Goal: Information Seeking & Learning: Learn about a topic

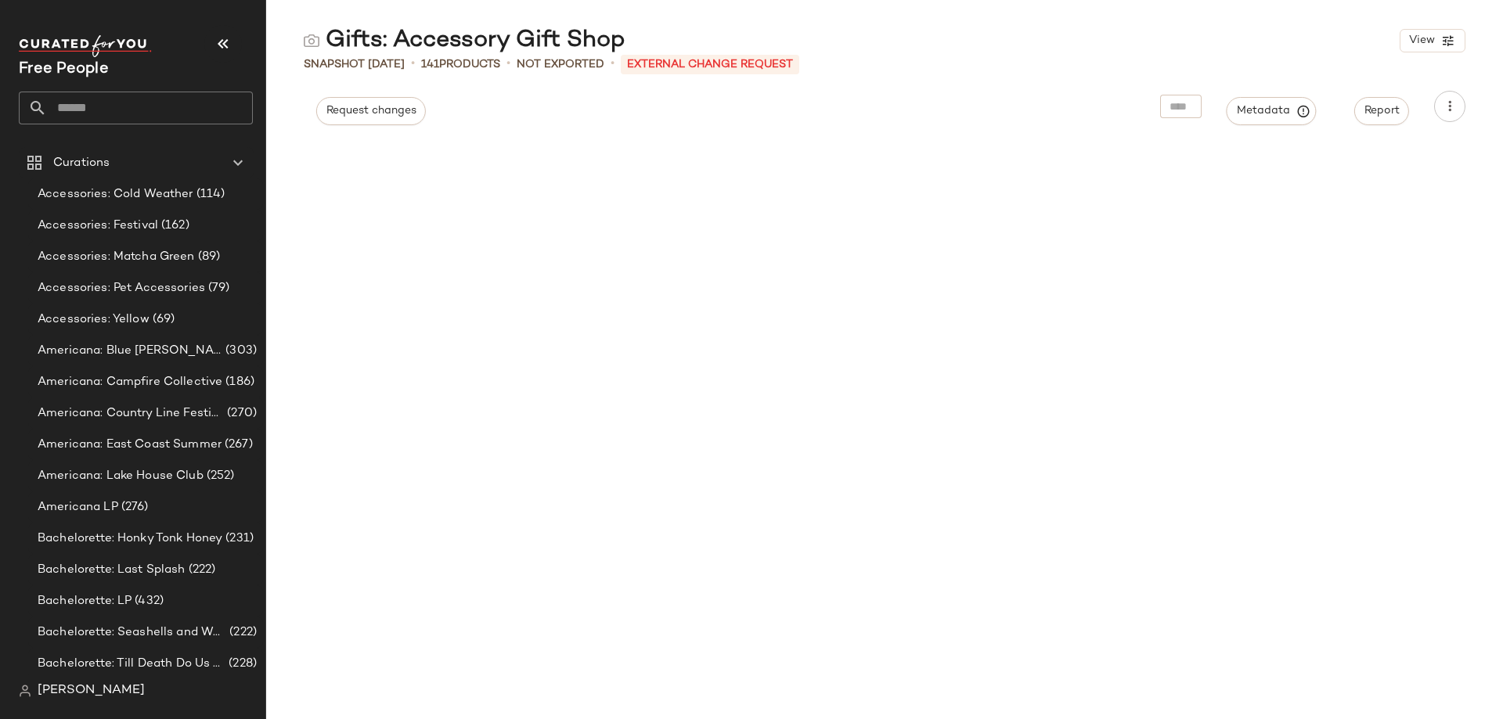
scroll to position [952, 0]
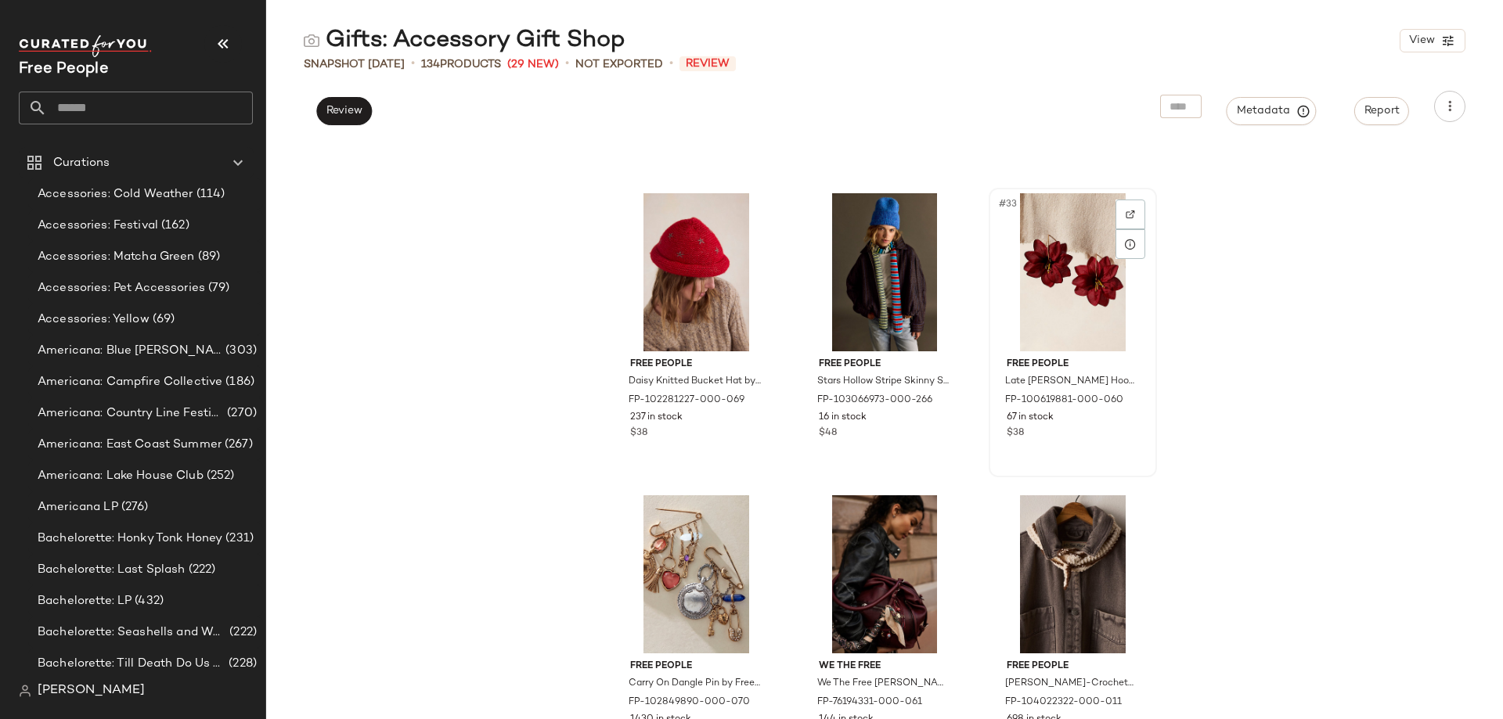
scroll to position [2909, 0]
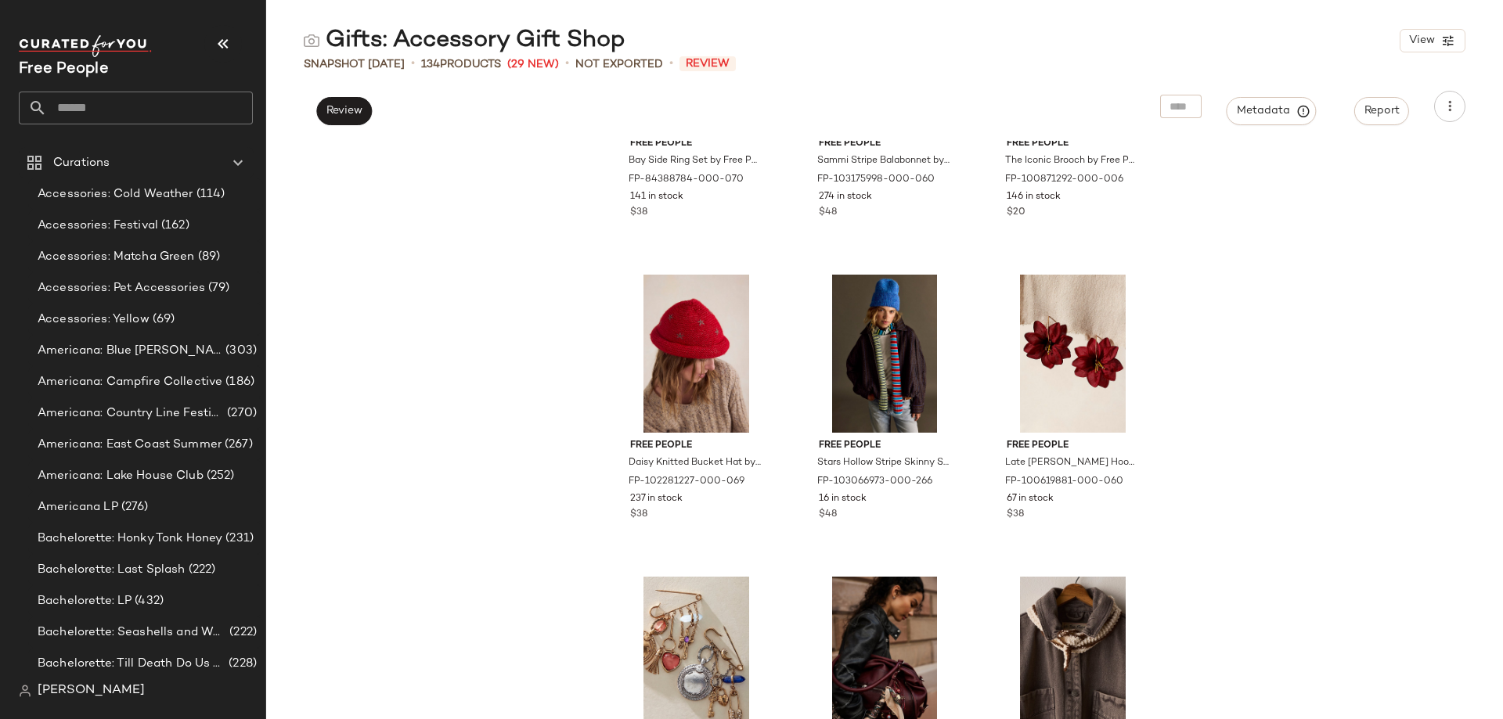
drag, startPoint x: 474, startPoint y: 368, endPoint x: 501, endPoint y: 358, distance: 29.2
click at [474, 368] on div "Free People Bay Side Ring Set by Free People in Gold FP-84388784-000-070 141 in…" at bounding box center [884, 430] width 1237 height 579
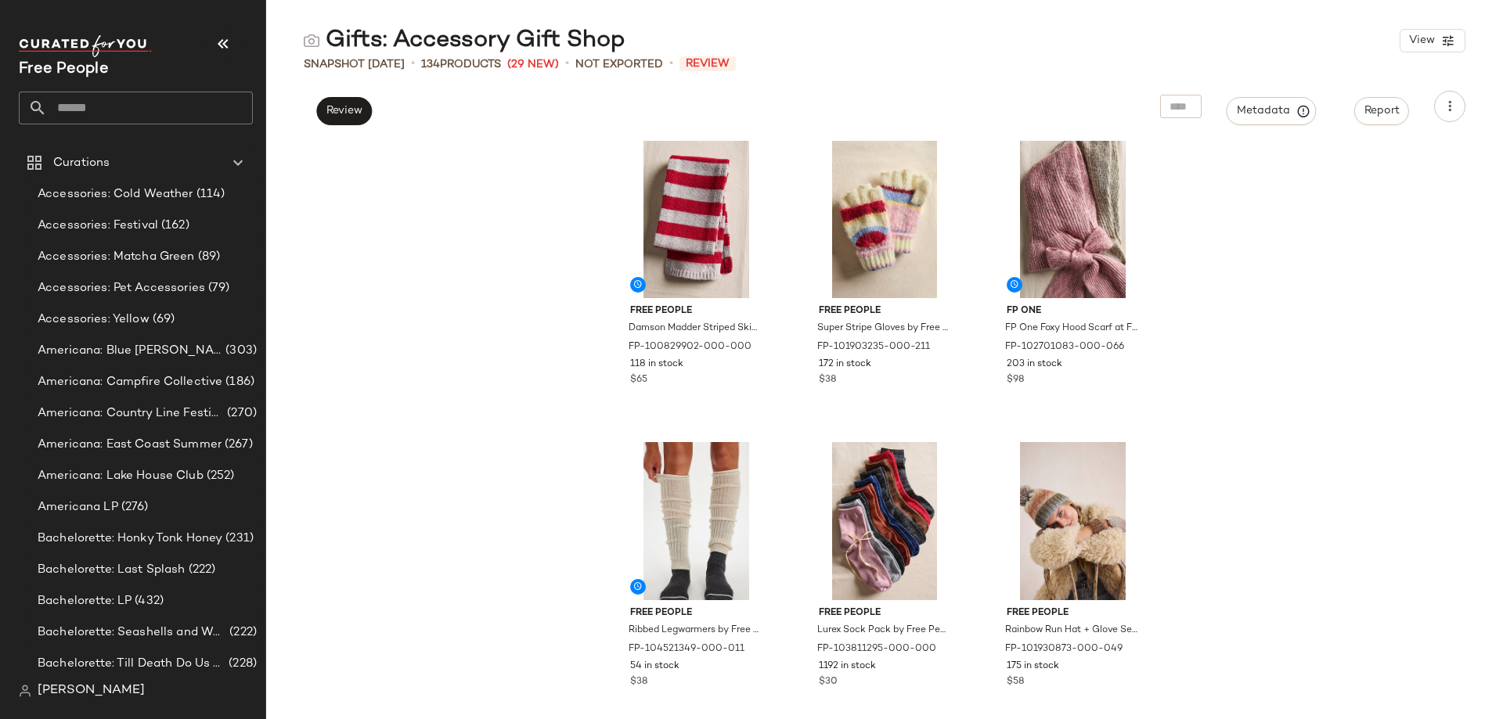
scroll to position [0, 0]
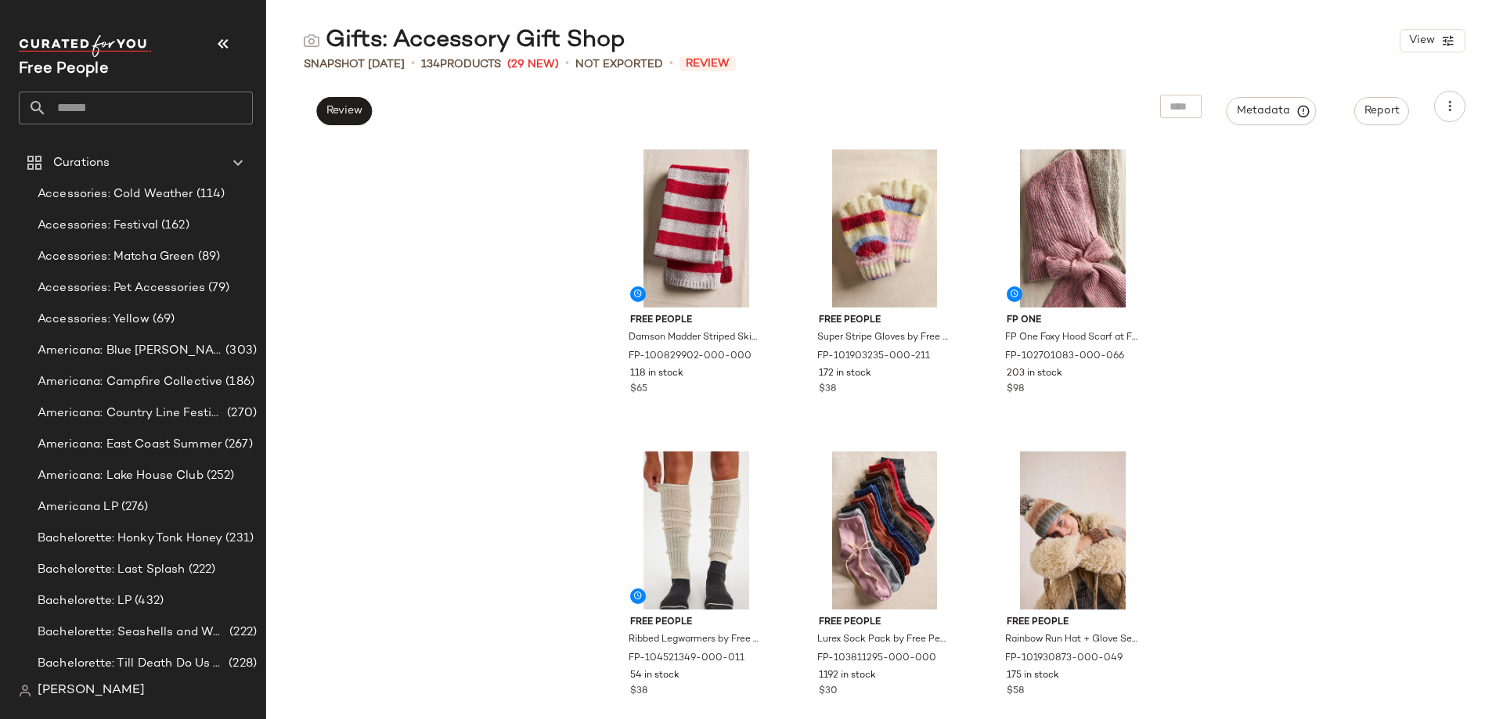
click at [1370, 395] on div "Free People Damson Madder Striped Skinny Scarf by Free People in Red FP-1008299…" at bounding box center [884, 430] width 1237 height 579
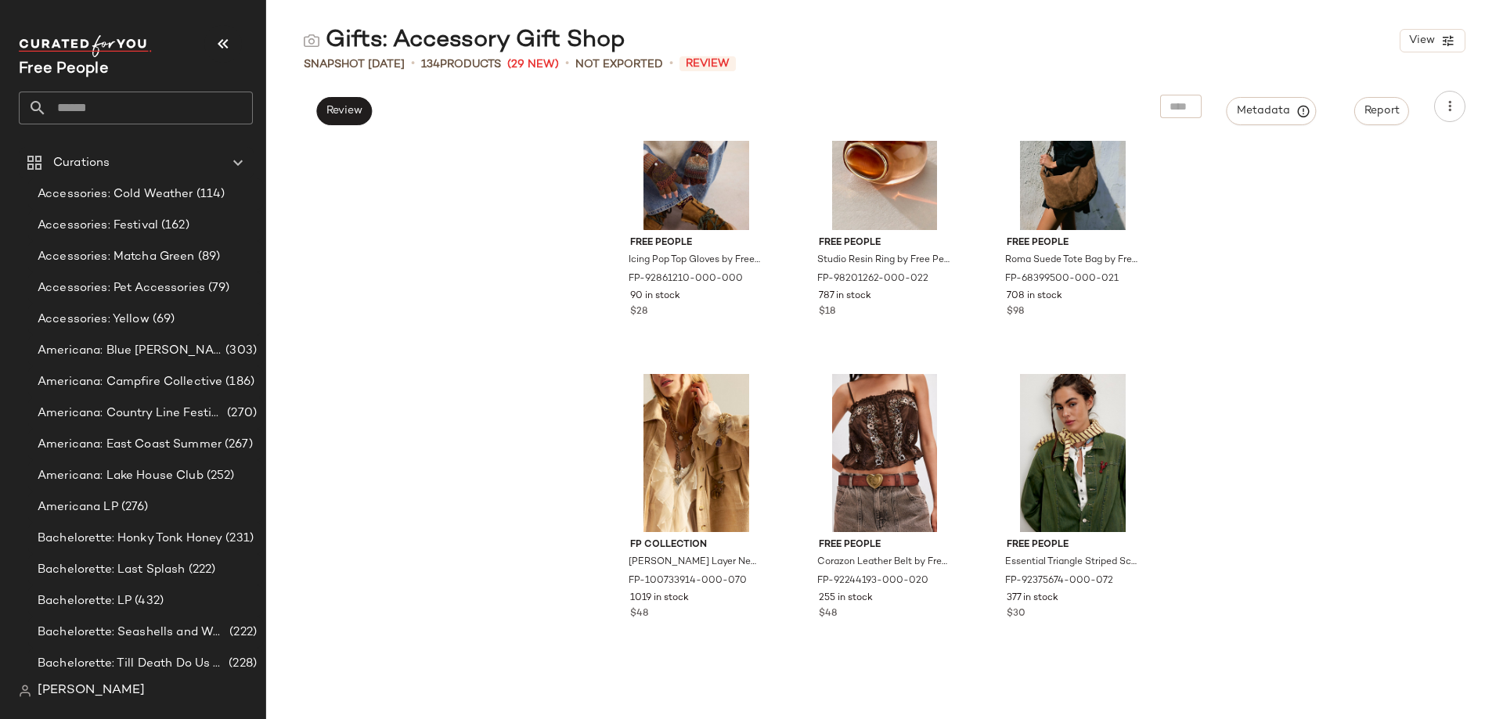
scroll to position [4945, 0]
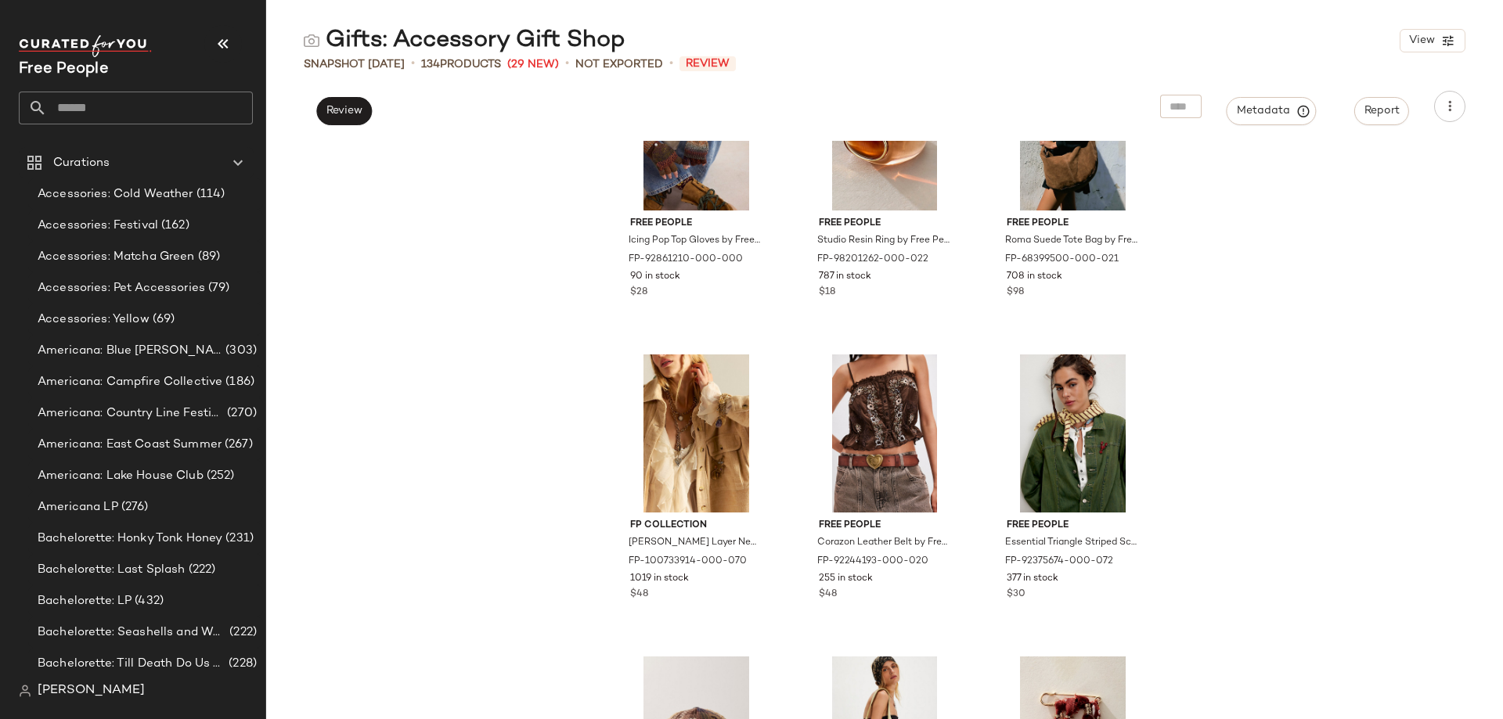
click at [466, 277] on div "Free People Icing Pop Top Gloves by Free People FP-92861210-000-000 90 in stock…" at bounding box center [884, 430] width 1237 height 579
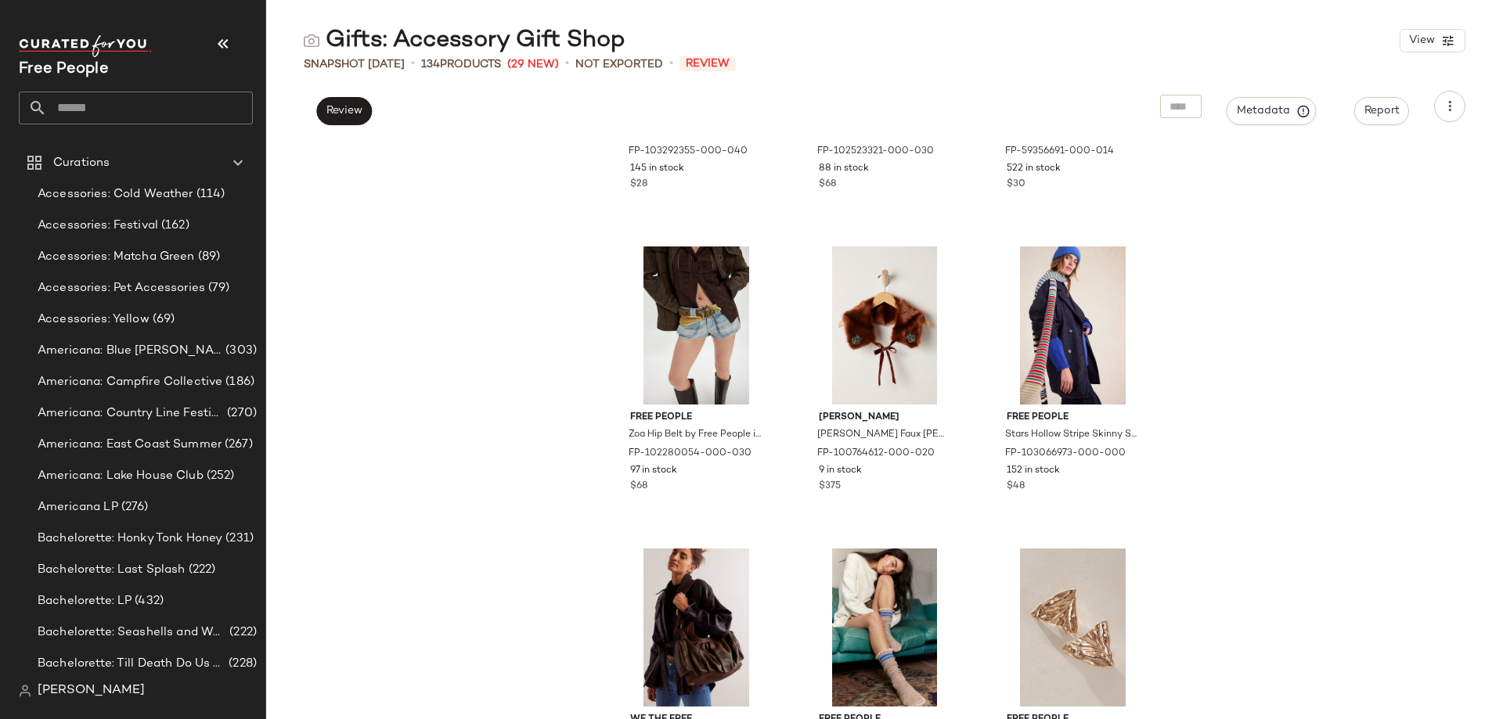
scroll to position [8076, 0]
click at [350, 275] on div "Free People Color Contrast Legwarmers by Free People in Blue FP-103292355-000-0…" at bounding box center [884, 430] width 1237 height 579
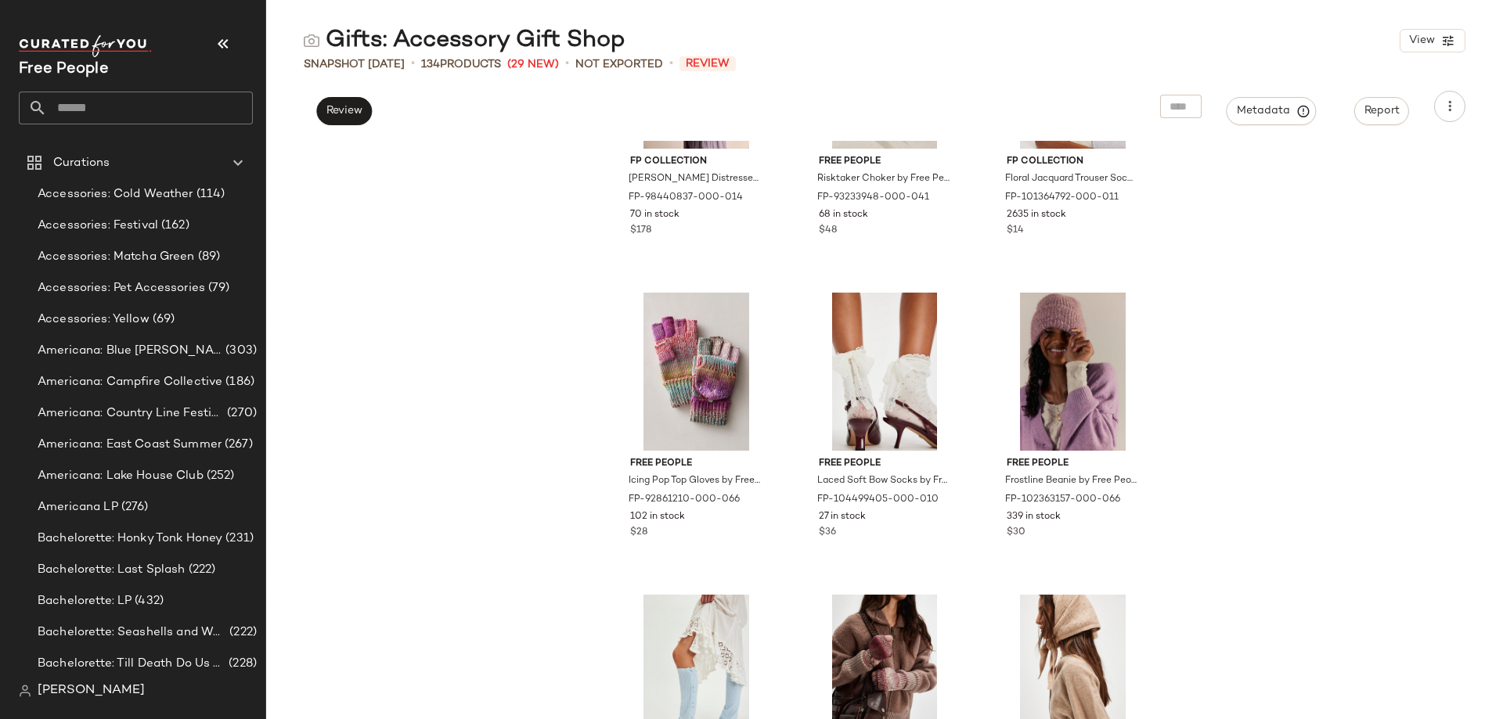
scroll to position [11052, 0]
click at [460, 312] on div "FP Collection [PERSON_NAME] Distressed Slouchy Bag by Free People in White FP-9…" at bounding box center [884, 430] width 1237 height 579
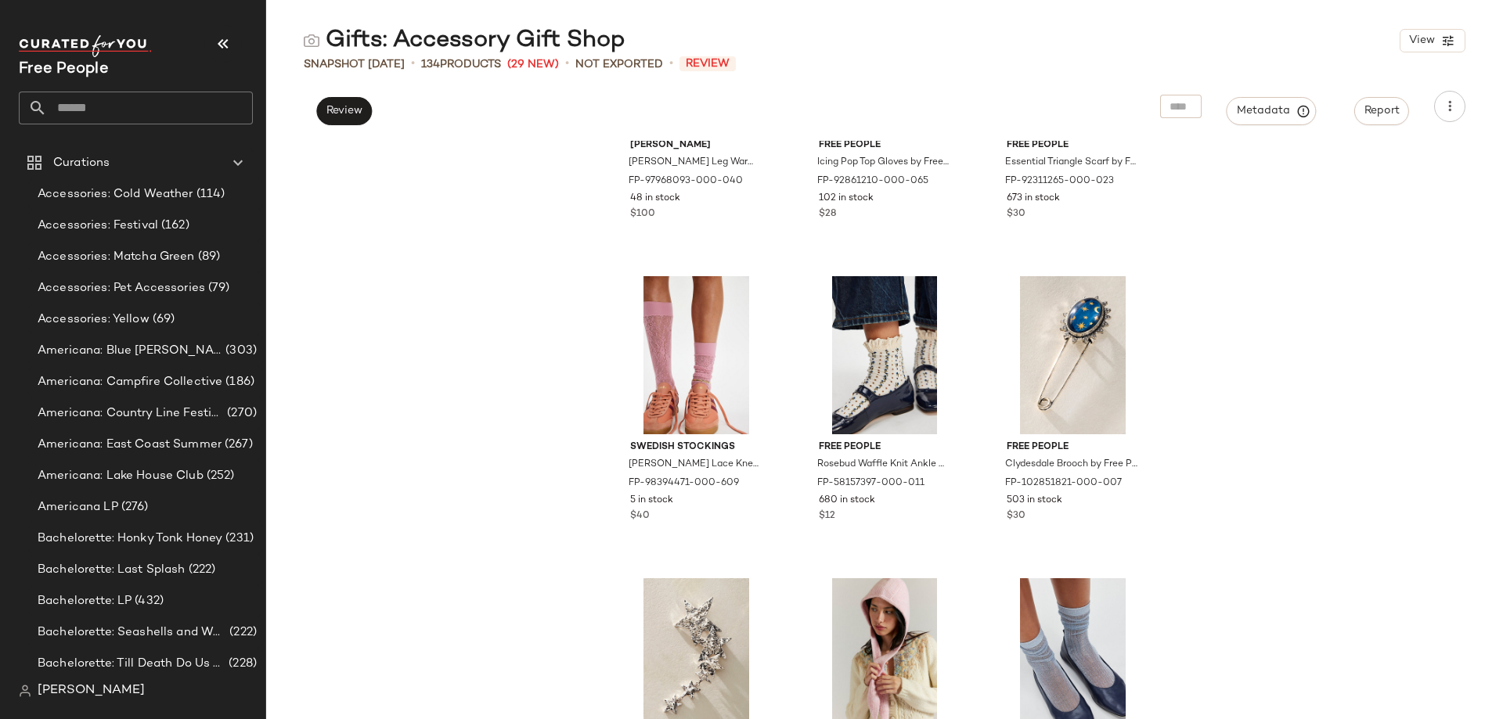
scroll to position [11678, 0]
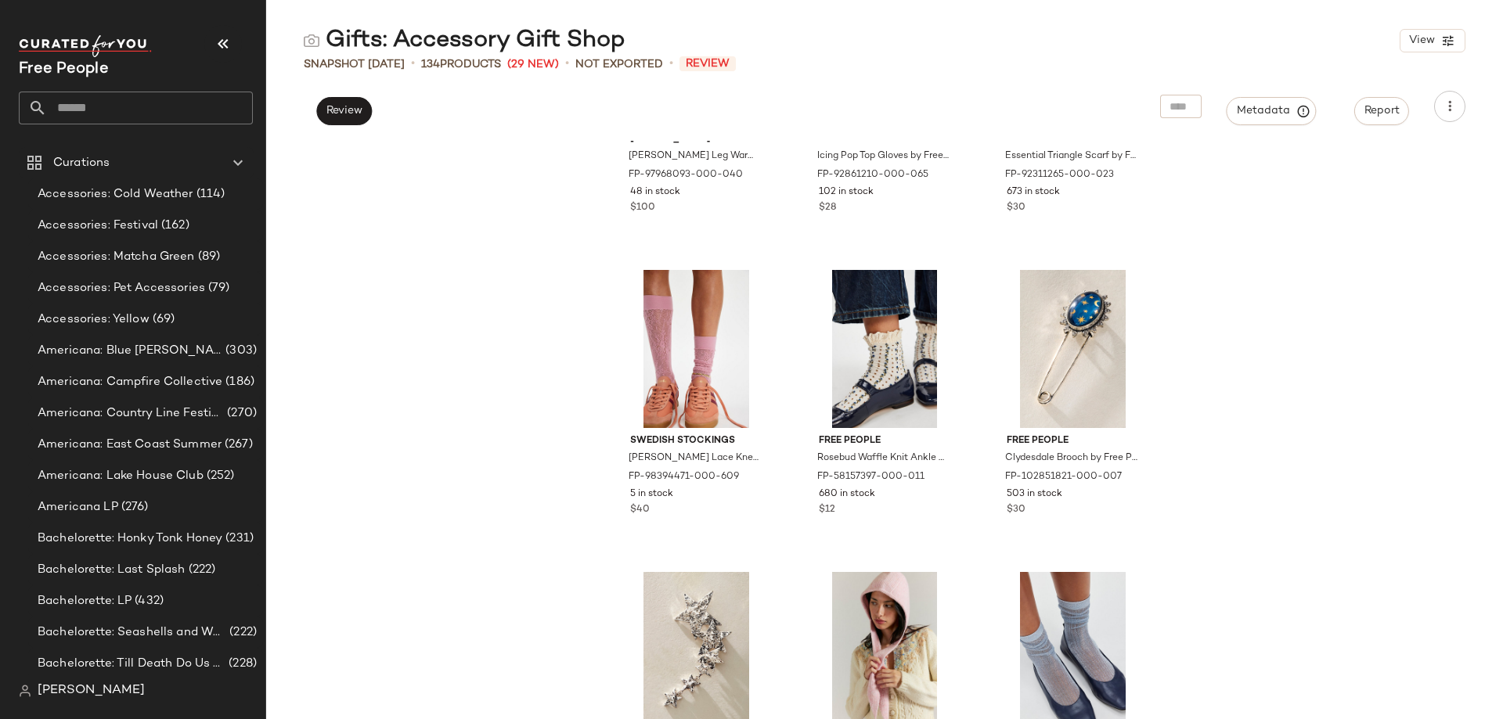
click at [361, 258] on div "[PERSON_NAME] [PERSON_NAME] Leg Warmers at Free People in Blue FP-97968093-000-…" at bounding box center [884, 430] width 1237 height 579
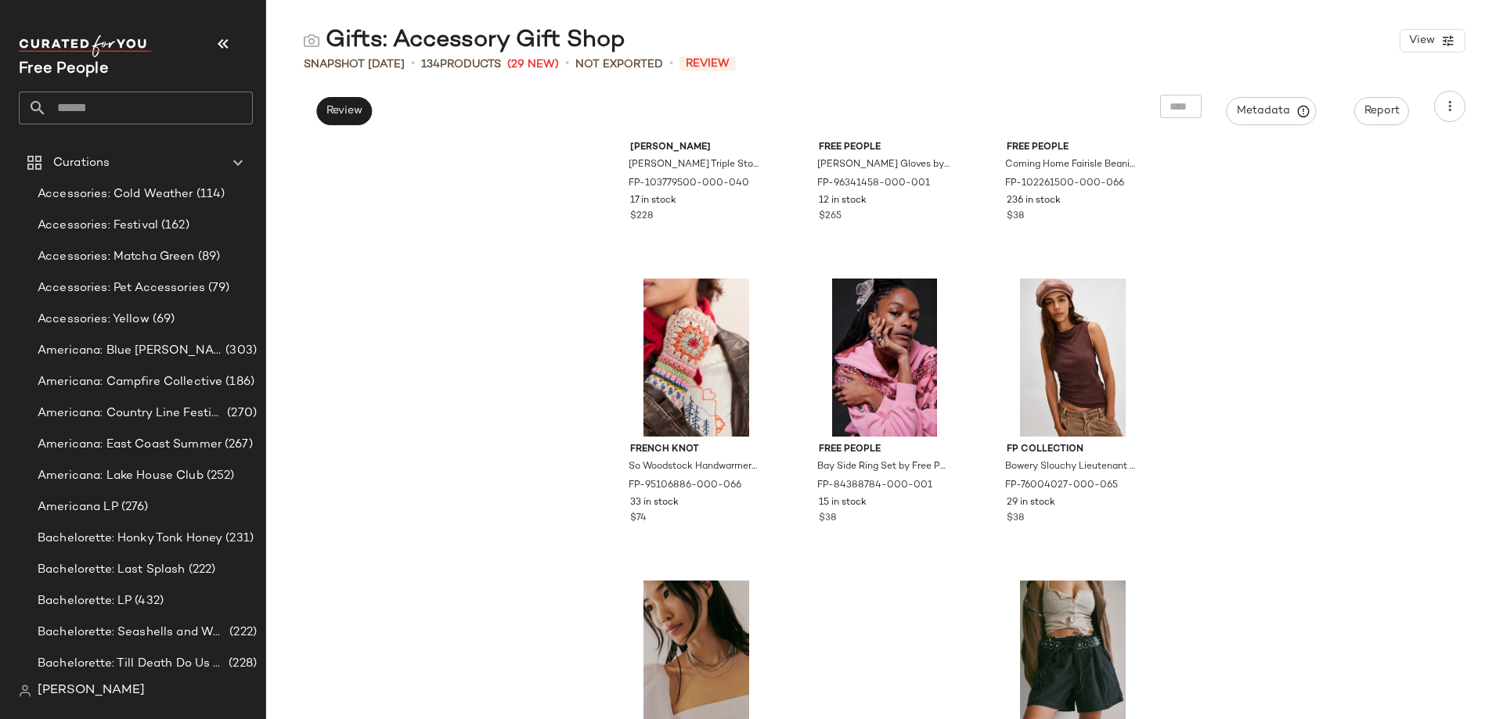
scroll to position [12617, 0]
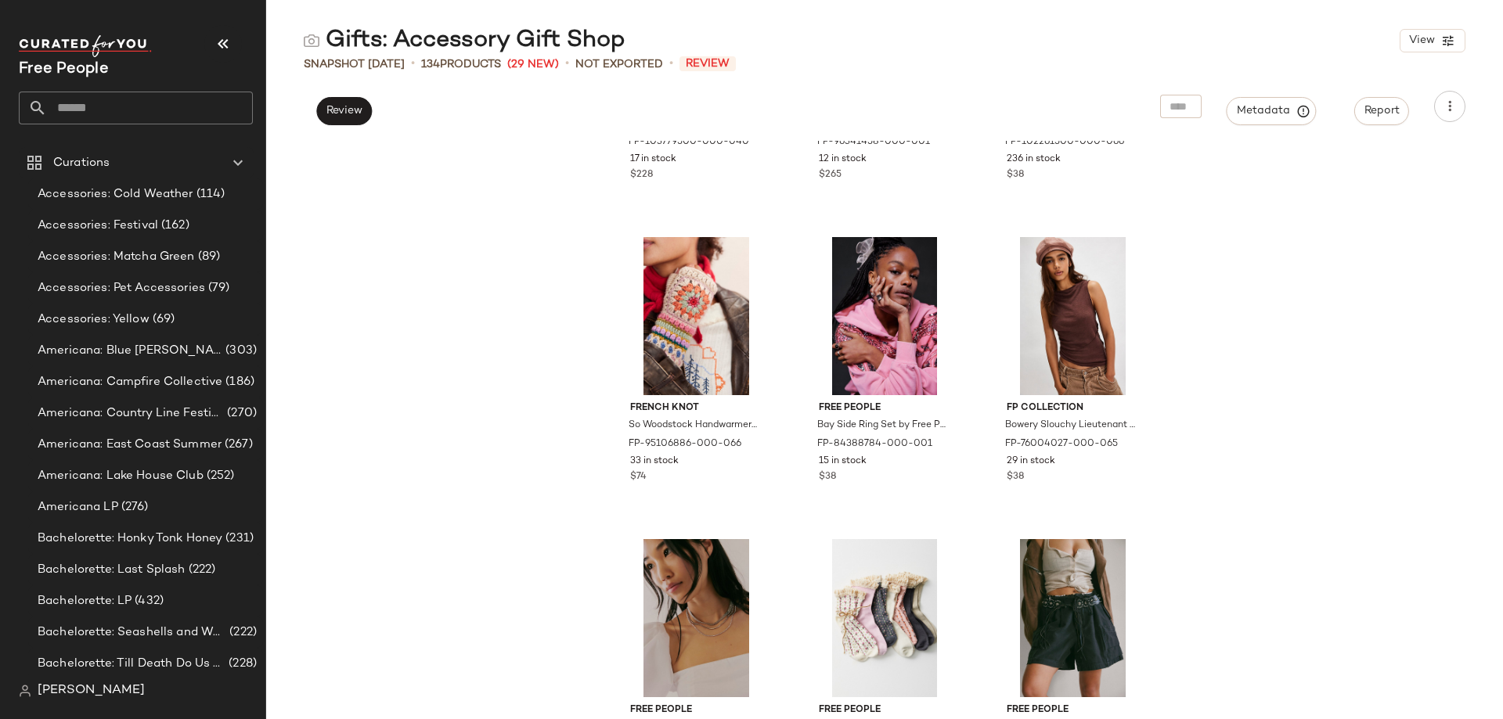
click at [407, 316] on div "[PERSON_NAME] [PERSON_NAME] Triple Stone Ring at Free People in Blue FP-1037795…" at bounding box center [884, 430] width 1237 height 579
click at [475, 326] on div "French Knot So Woodstock Handwarmers by French Knot at Free People in Pink FP-9…" at bounding box center [884, 430] width 1237 height 579
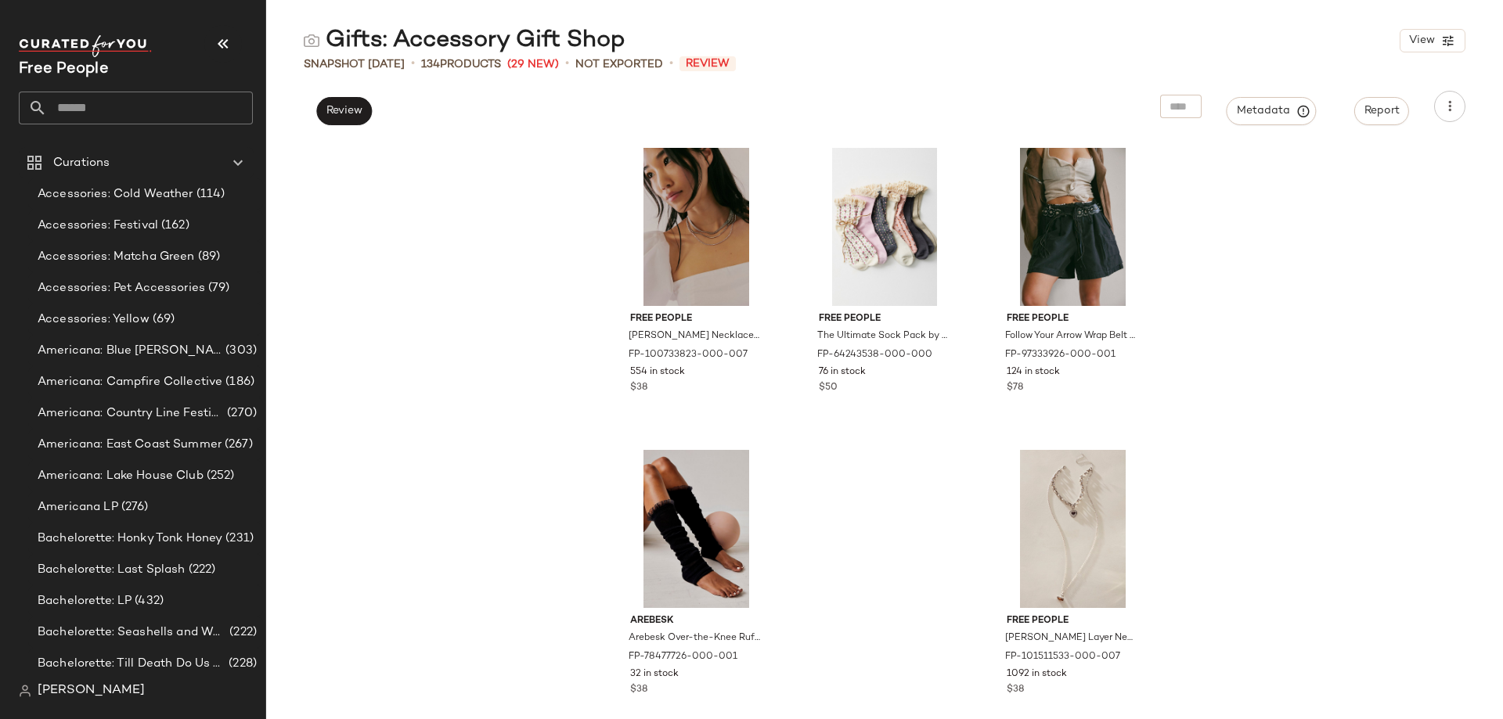
scroll to position [13024, 0]
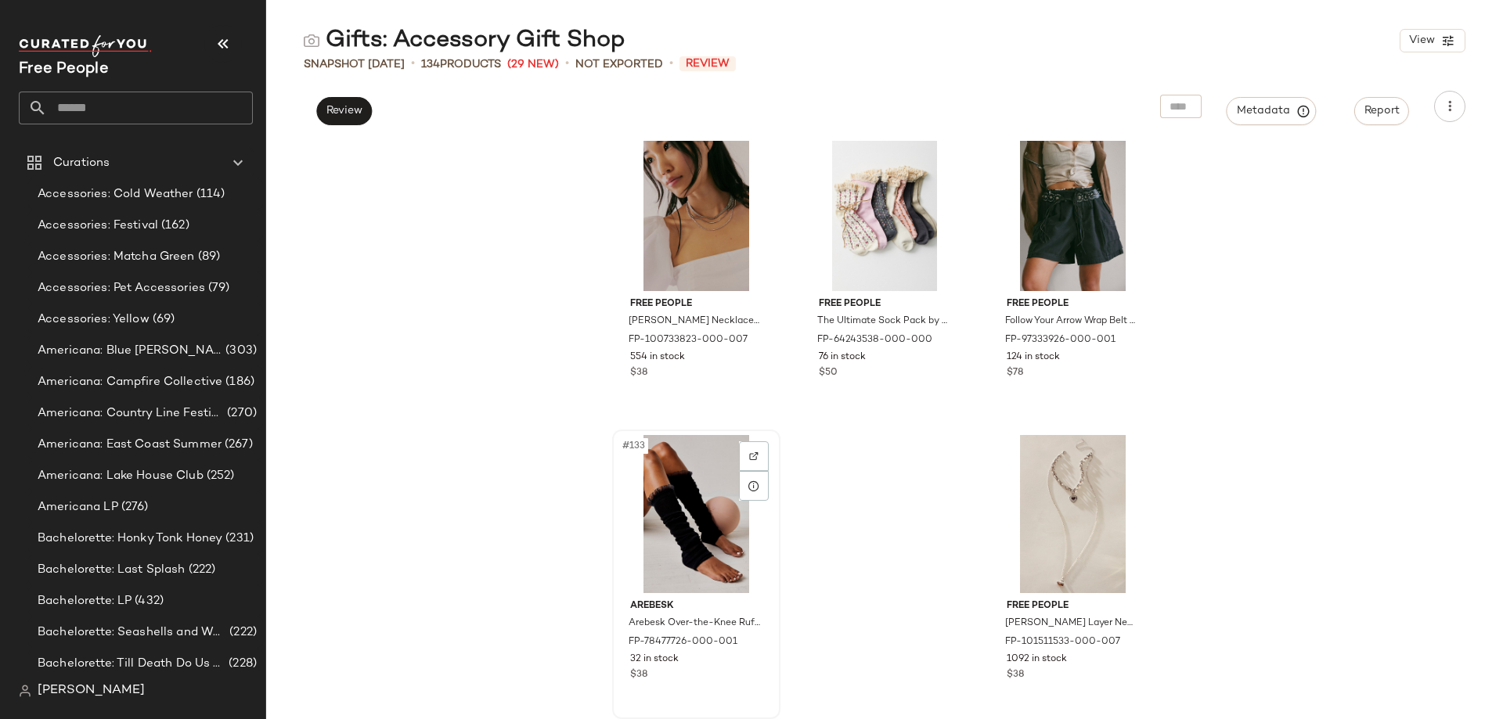
drag, startPoint x: 699, startPoint y: 503, endPoint x: 735, endPoint y: 525, distance: 42.6
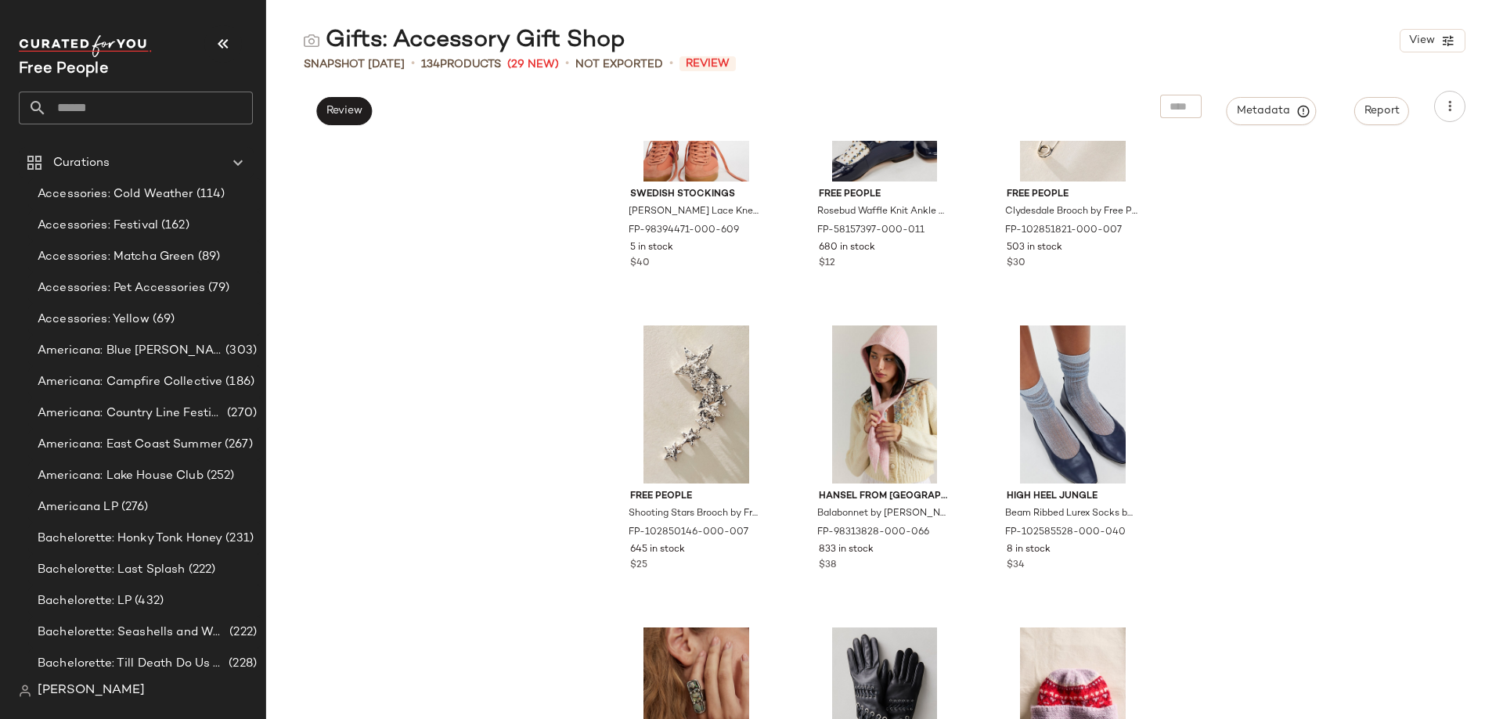
scroll to position [11771, 0]
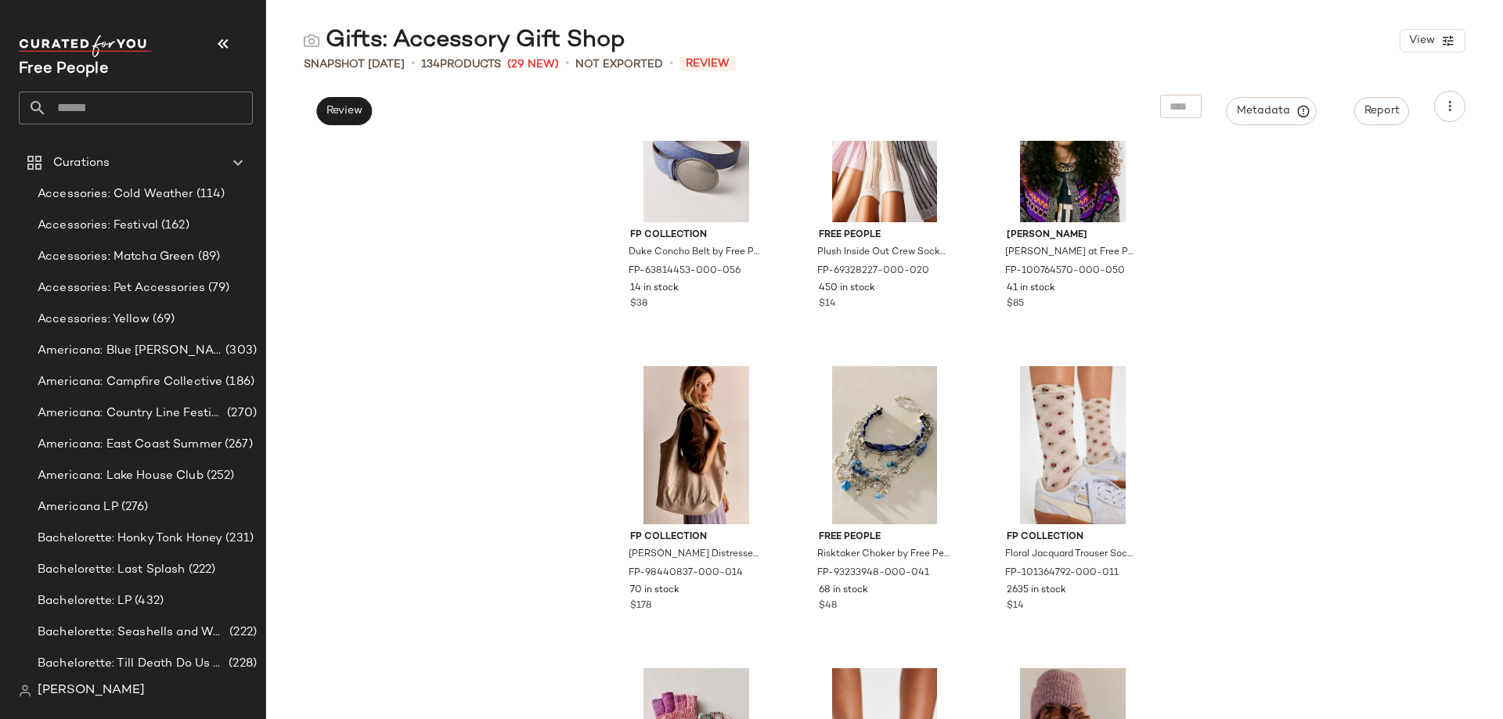
click at [453, 474] on div "FP Collection Duke Concho Belt by Free People in Purple, Size: S-M/P-M FP-63814…" at bounding box center [884, 430] width 1237 height 579
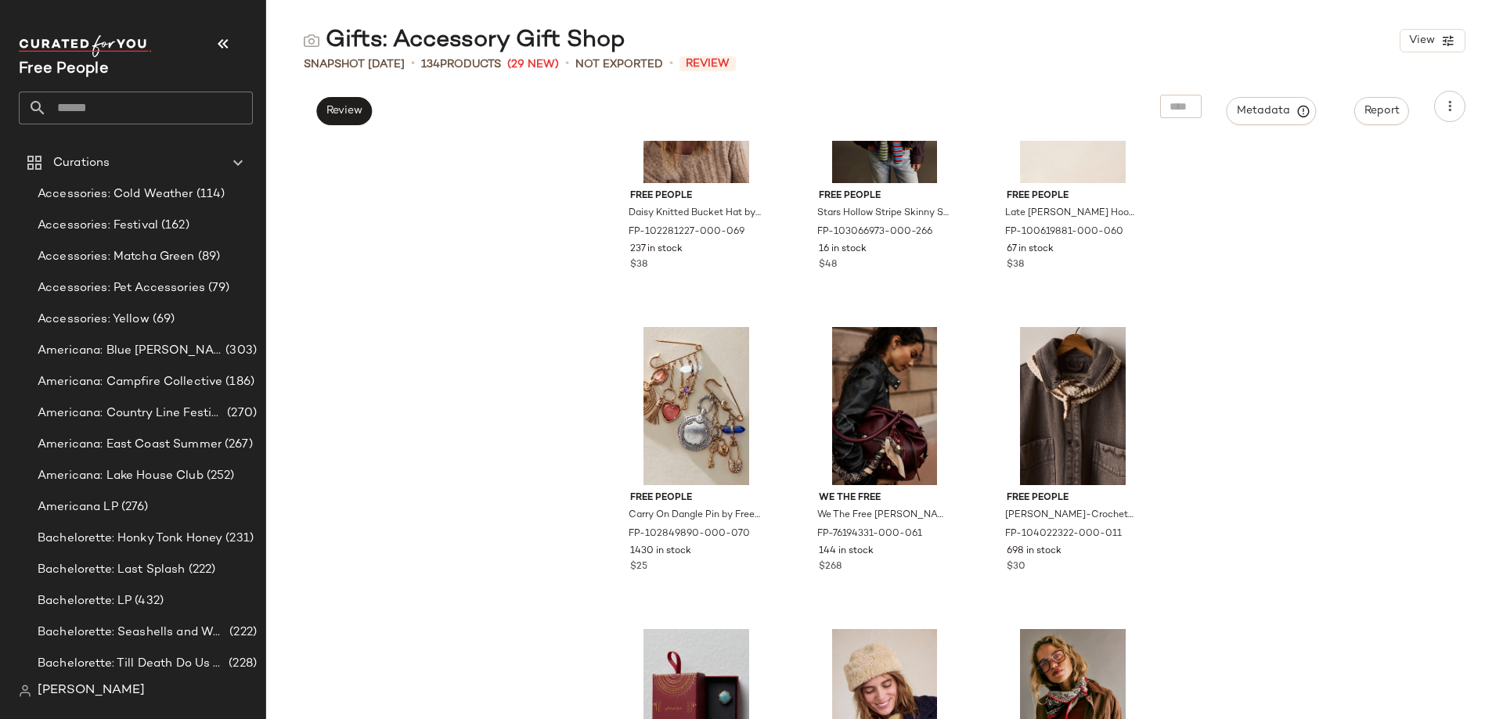
scroll to position [3237, 0]
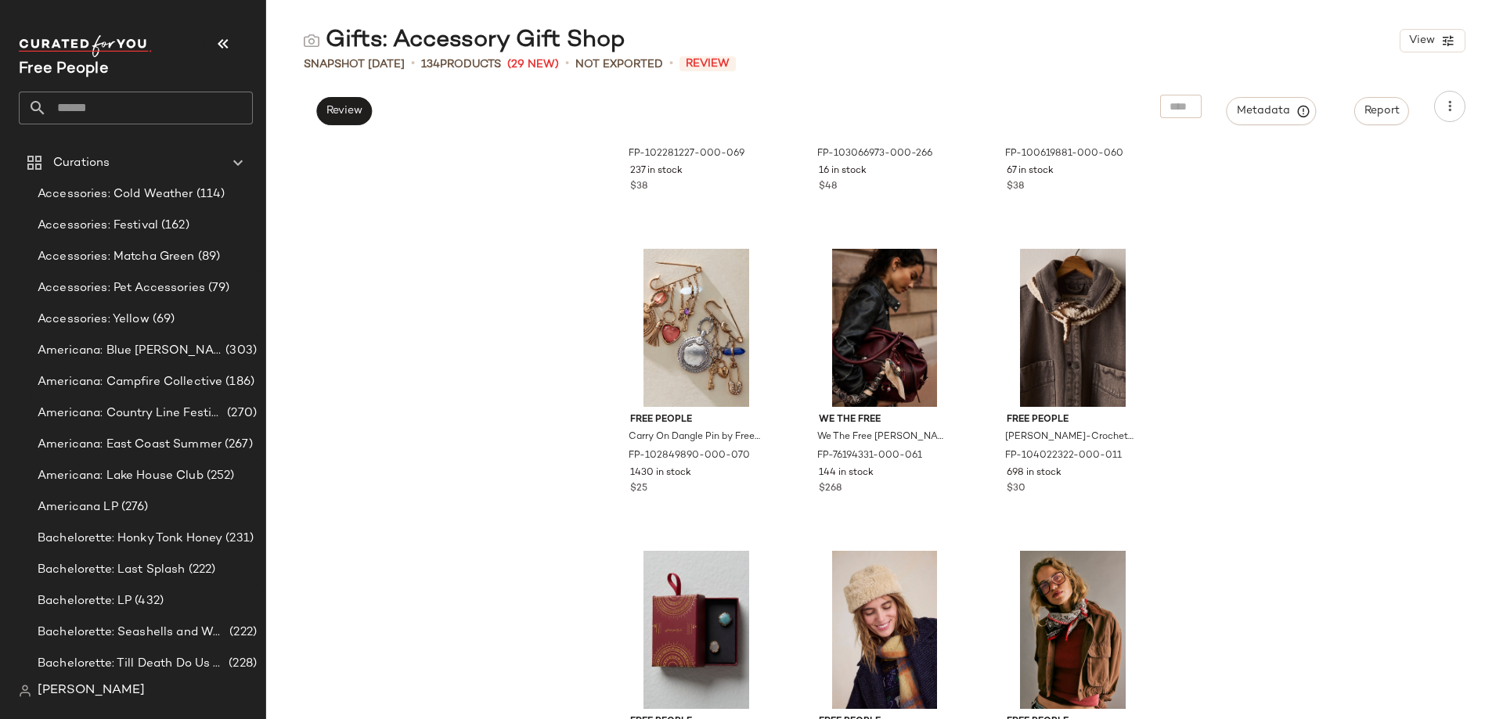
click at [545, 485] on div "Free People Daisy Knitted Bucket Hat by Free People in Red FP-102281227-000-069…" at bounding box center [884, 430] width 1237 height 579
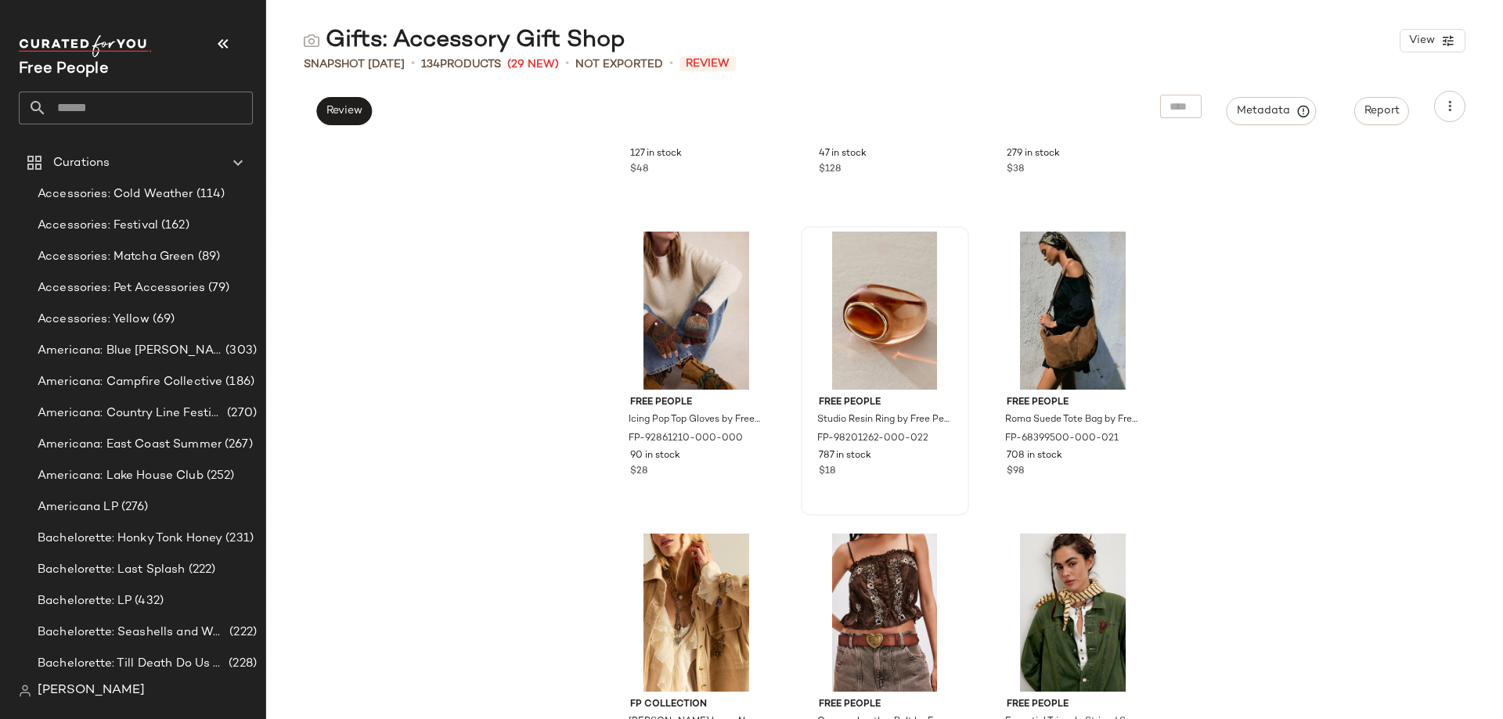
scroll to position [4881, 0]
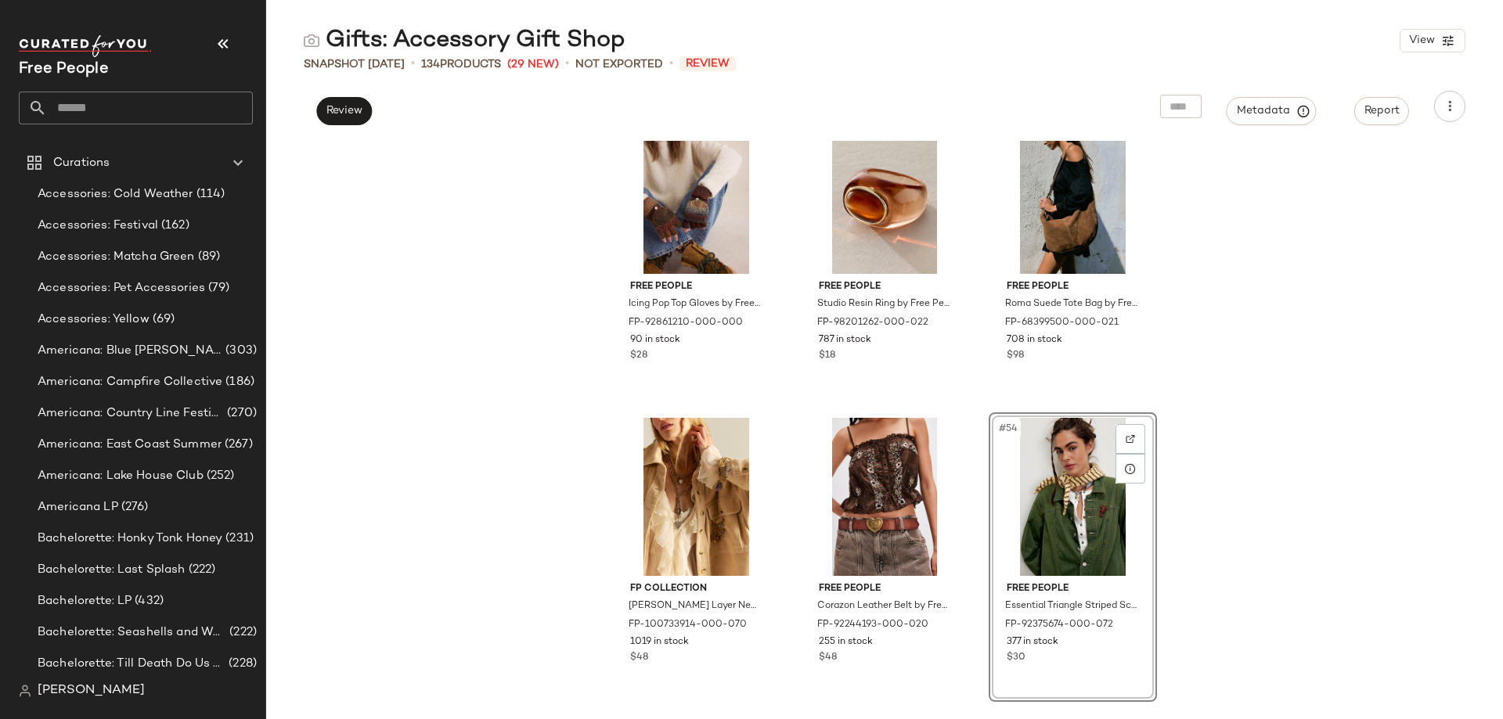
scroll to position [5273, 0]
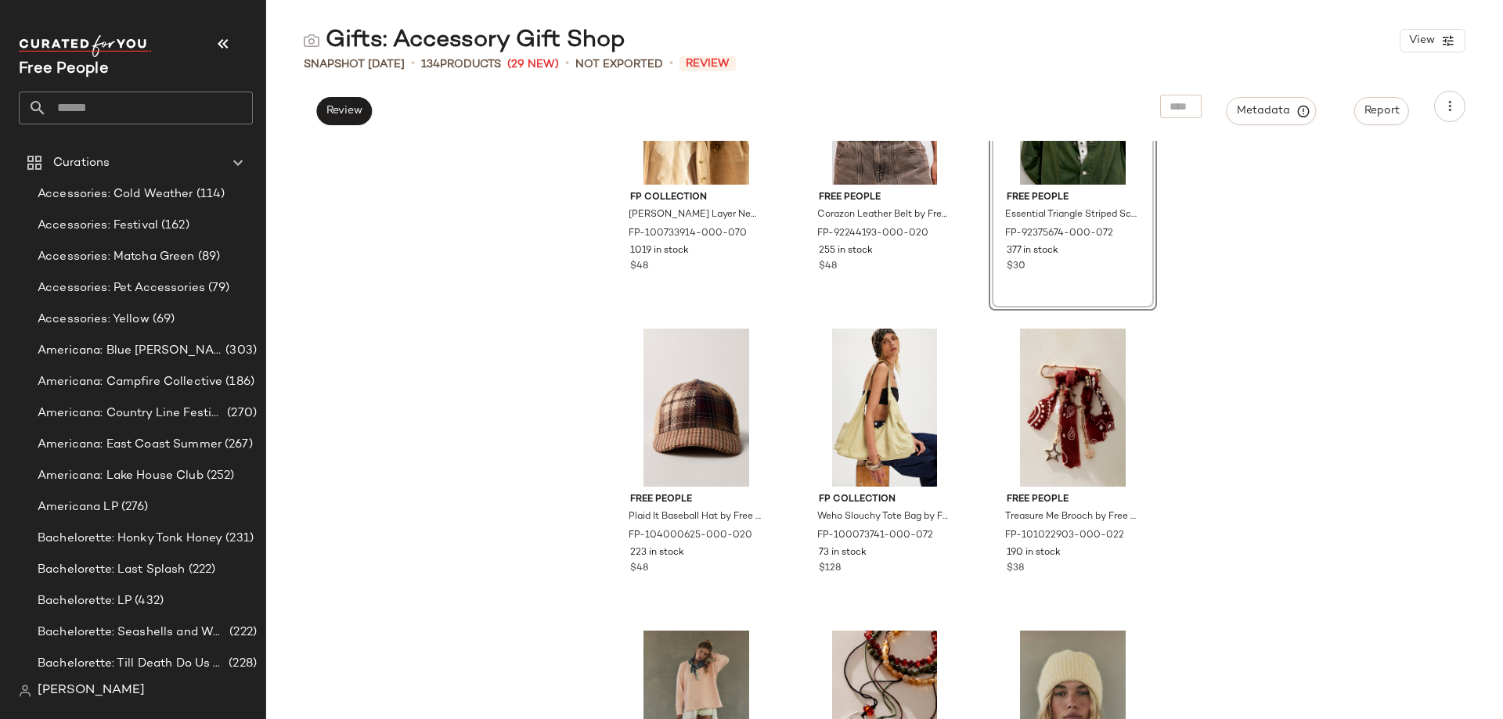
click at [422, 457] on div "FP Collection [PERSON_NAME] Layer Necklace by Free People in Gold FP-100733914-…" at bounding box center [884, 430] width 1237 height 579
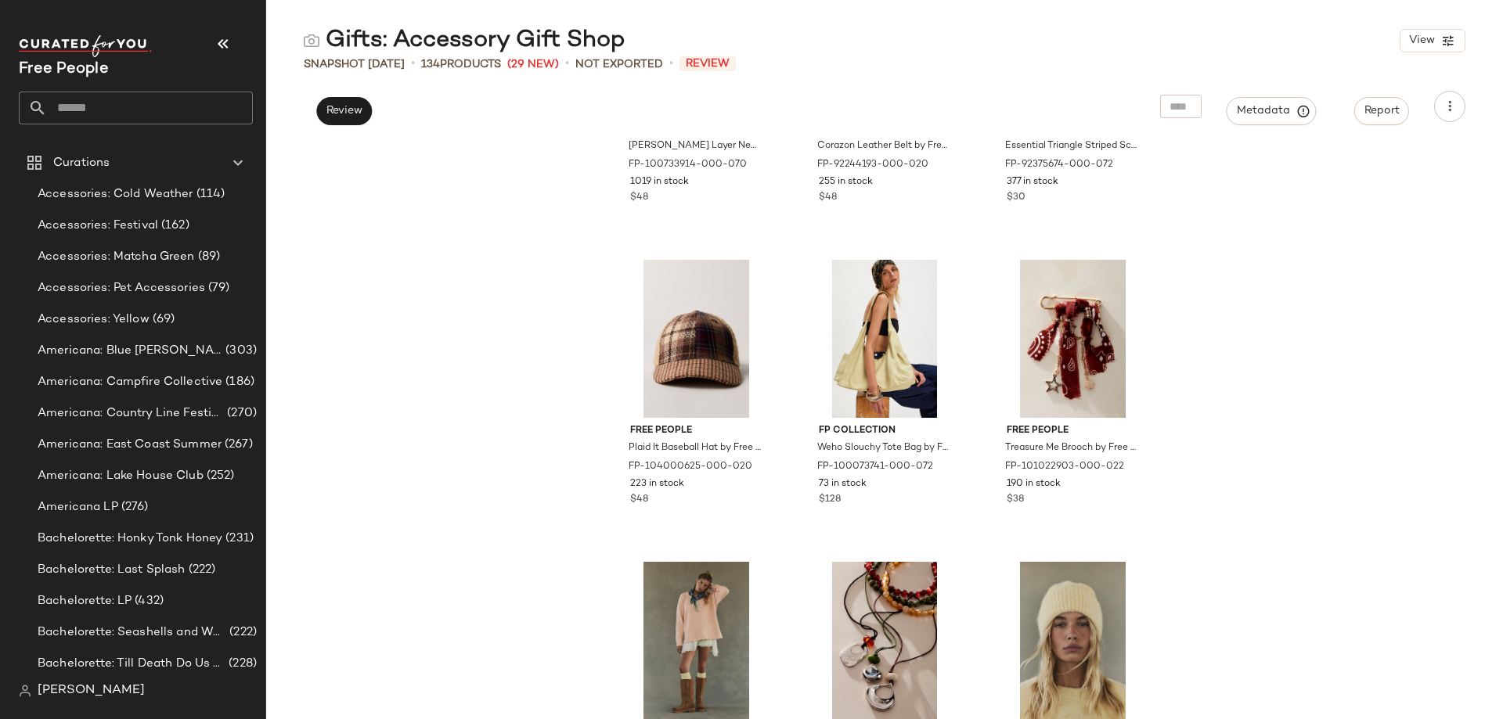
scroll to position [5429, 0]
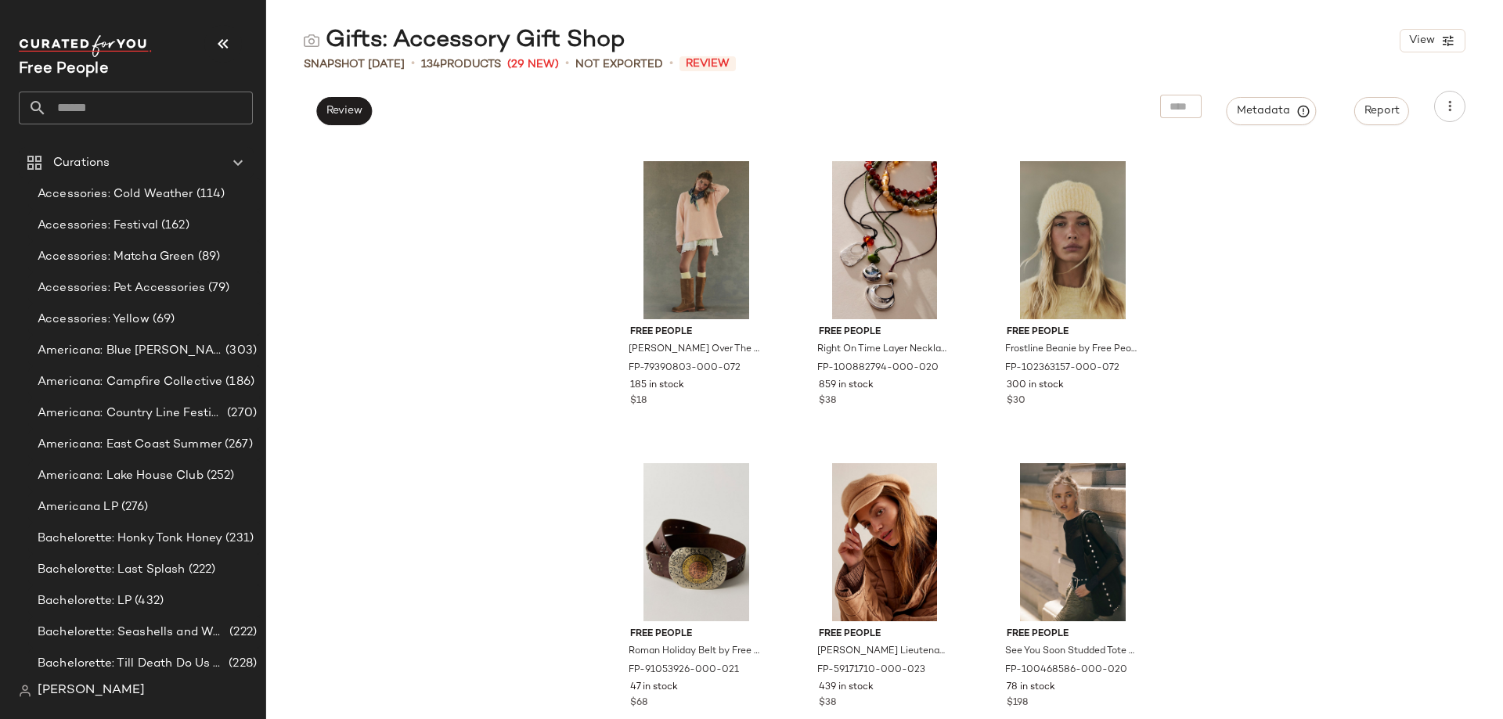
click at [442, 427] on div "Free People Plaid It Baseball Hat by Free People in [PERSON_NAME]-104000625-000…" at bounding box center [884, 430] width 1237 height 579
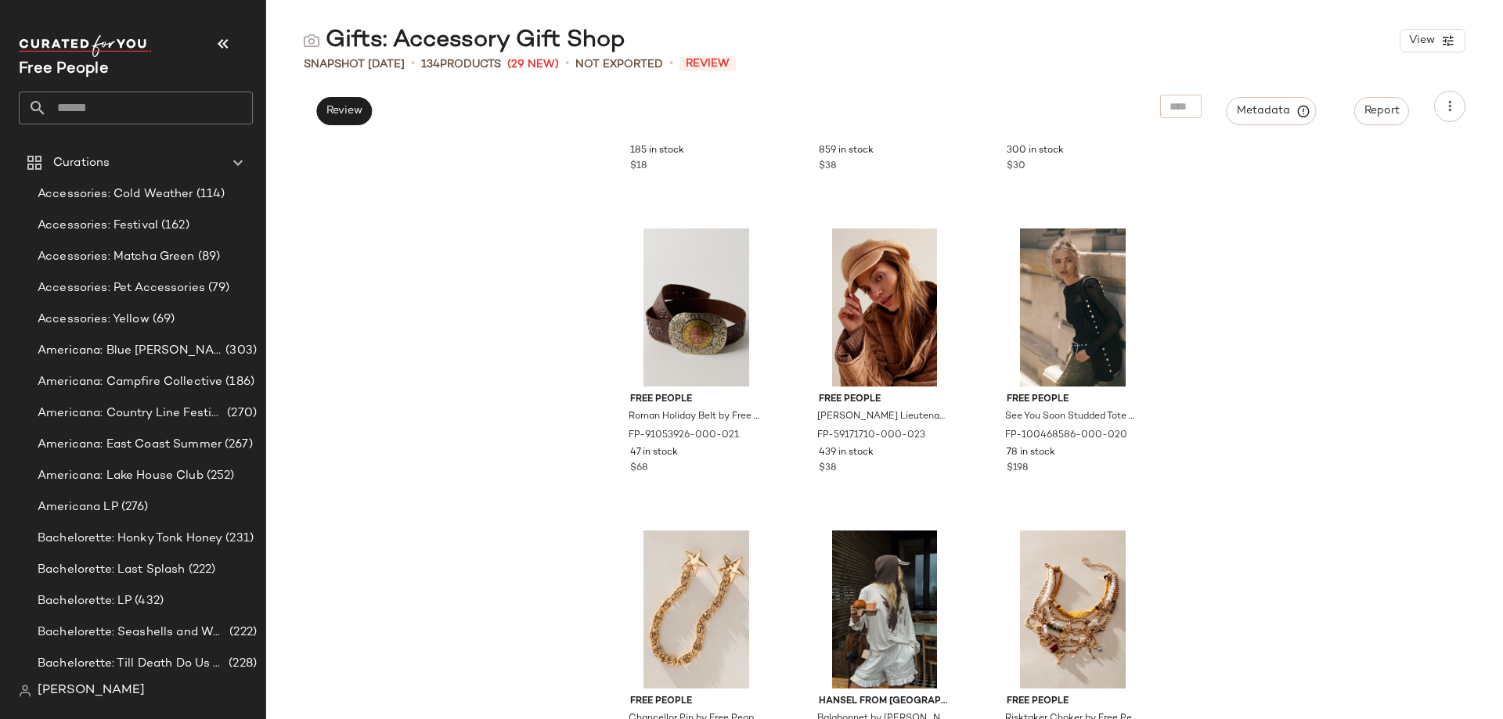
drag, startPoint x: 445, startPoint y: 413, endPoint x: 441, endPoint y: 404, distance: 9.5
click at [445, 413] on div "Free People [PERSON_NAME] Over The Knee Socks by Free People in Yellow FP-79390…" at bounding box center [884, 430] width 1237 height 579
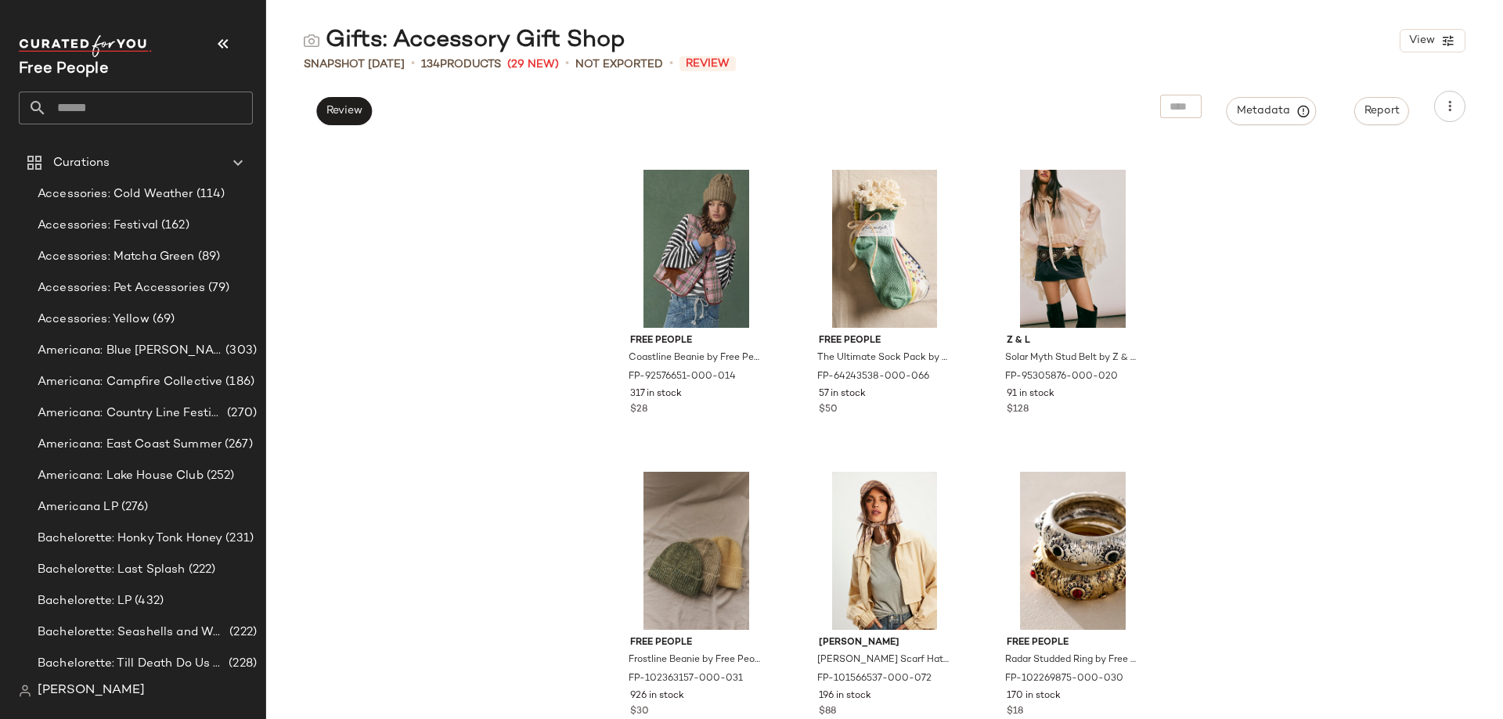
scroll to position [6604, 0]
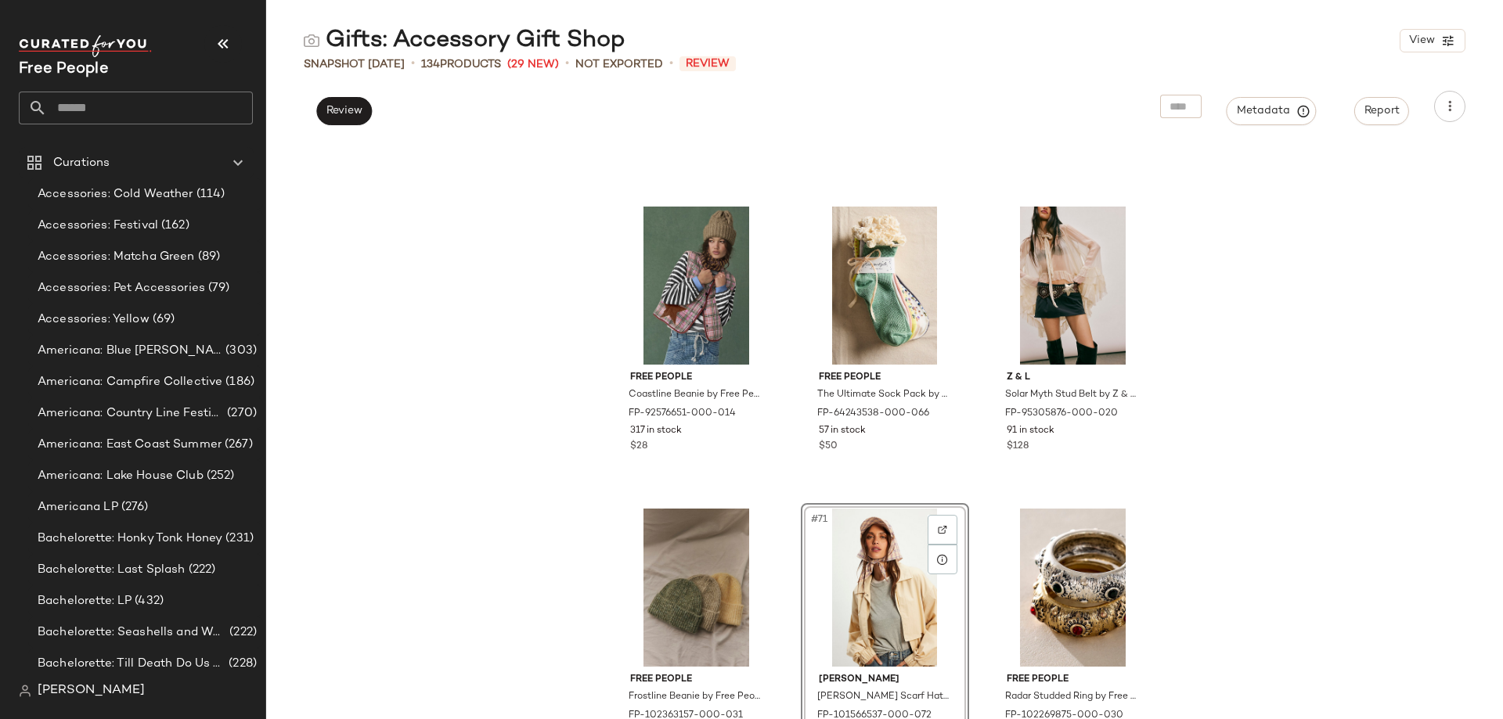
click at [519, 413] on div "Free People Coastline Beanie by Free People in Tan FP-92576651-000-014 317 in s…" at bounding box center [884, 430] width 1237 height 579
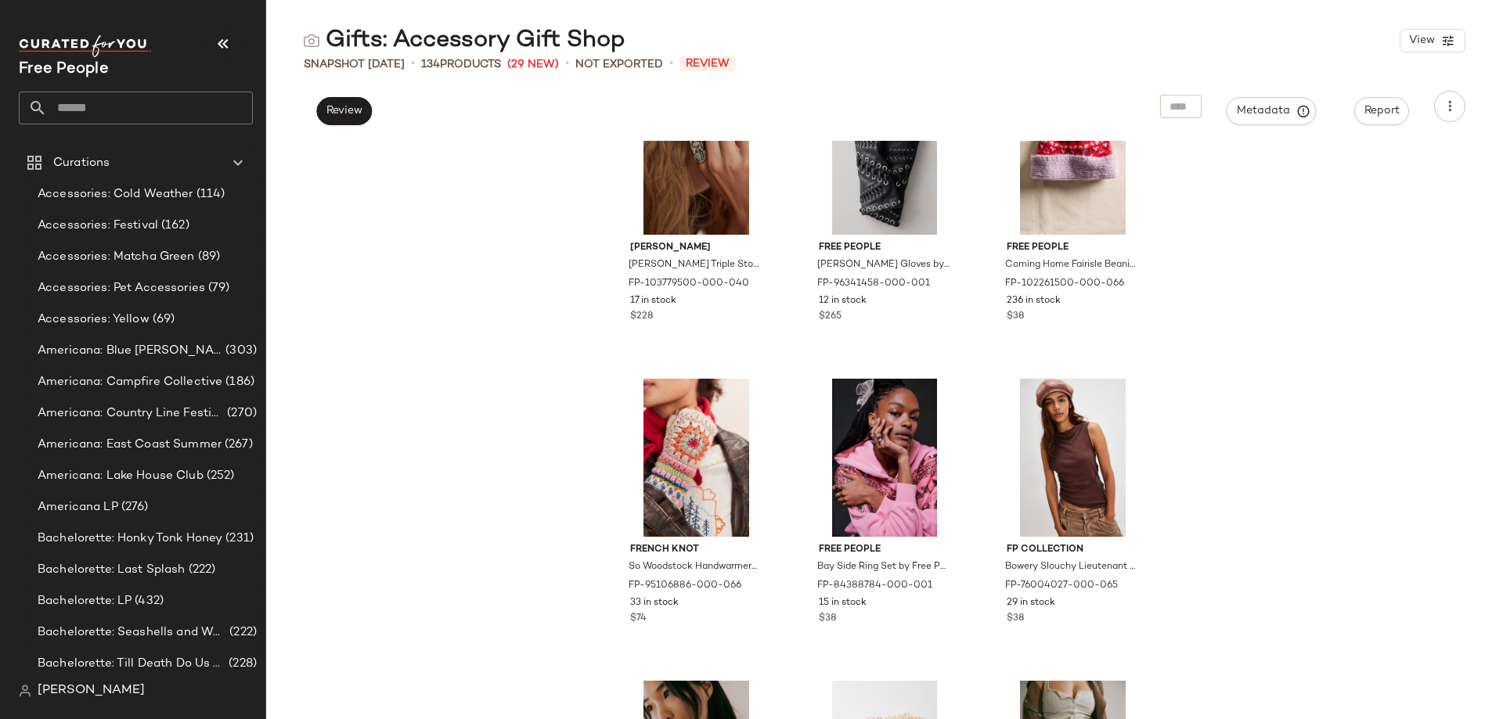
scroll to position [13024, 0]
